Goal: Task Accomplishment & Management: Use online tool/utility

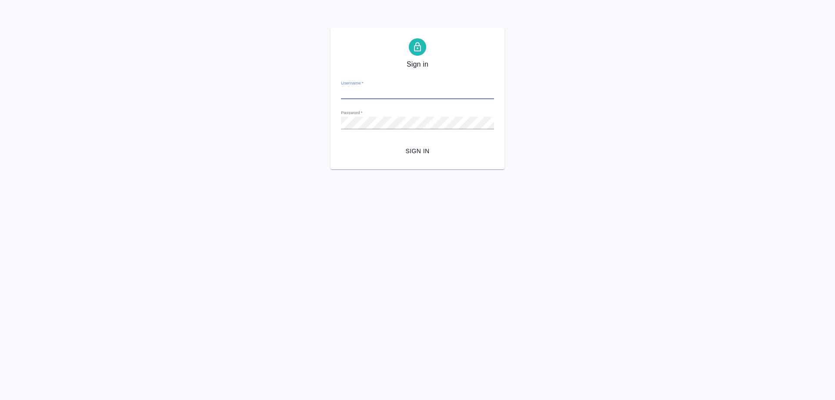
type input "[EMAIL_ADDRESS][DOMAIN_NAME]"
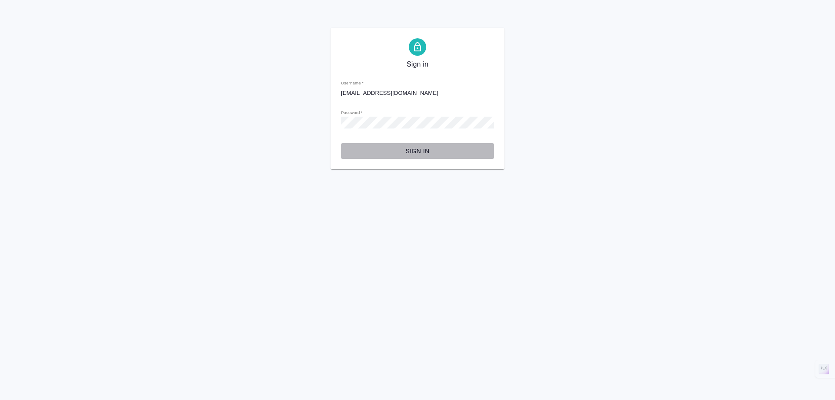
click at [422, 150] on span "Sign in" at bounding box center [417, 151] width 139 height 11
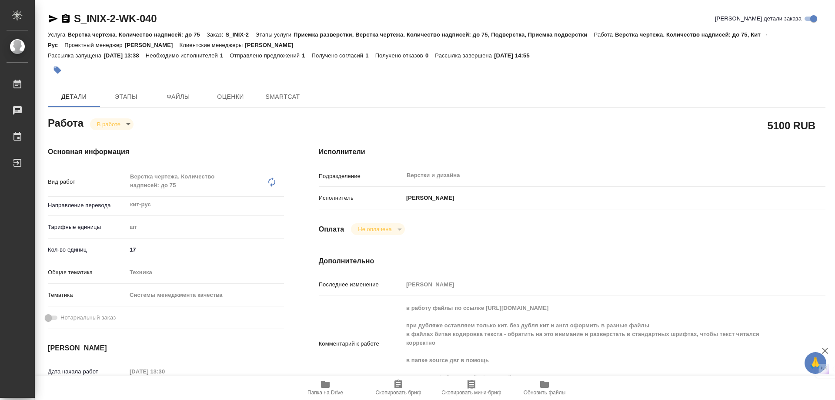
type textarea "x"
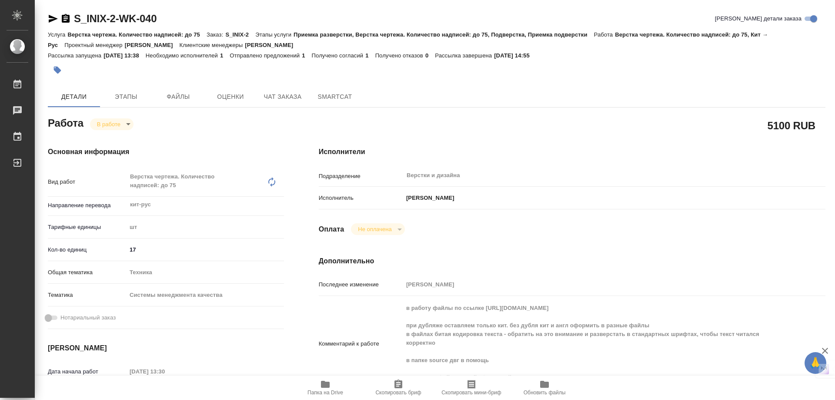
type textarea "x"
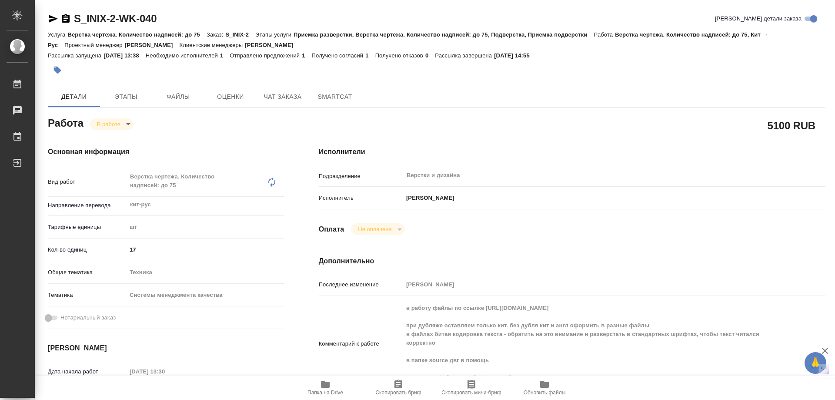
type textarea "x"
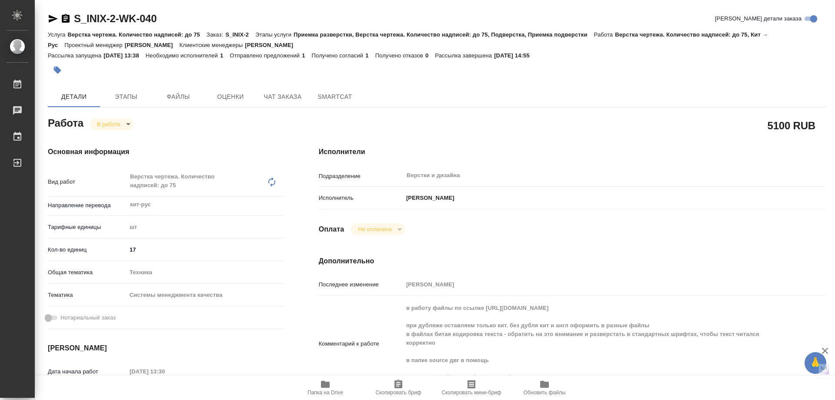
type textarea "x"
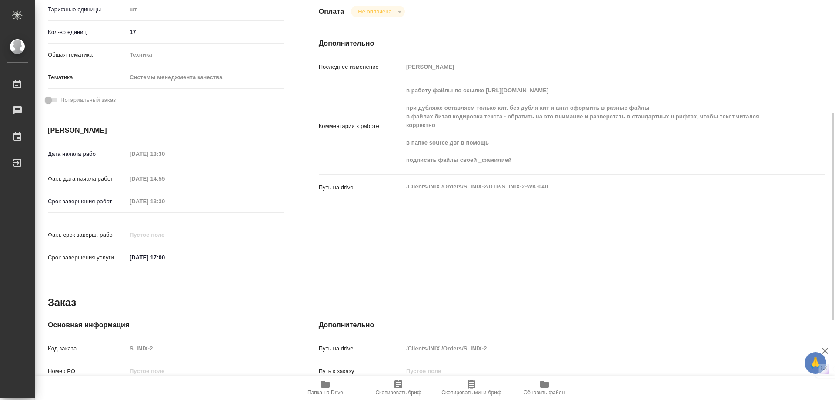
scroll to position [370, 0]
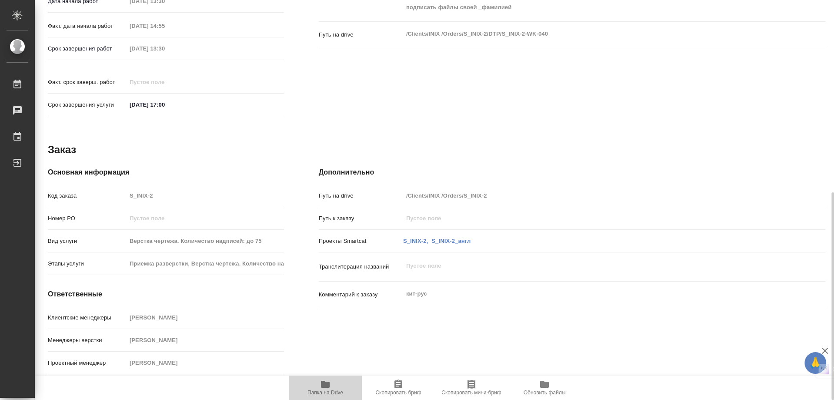
click at [319, 389] on span "Папка на Drive" at bounding box center [326, 392] width 36 height 6
